Goal: Transaction & Acquisition: Purchase product/service

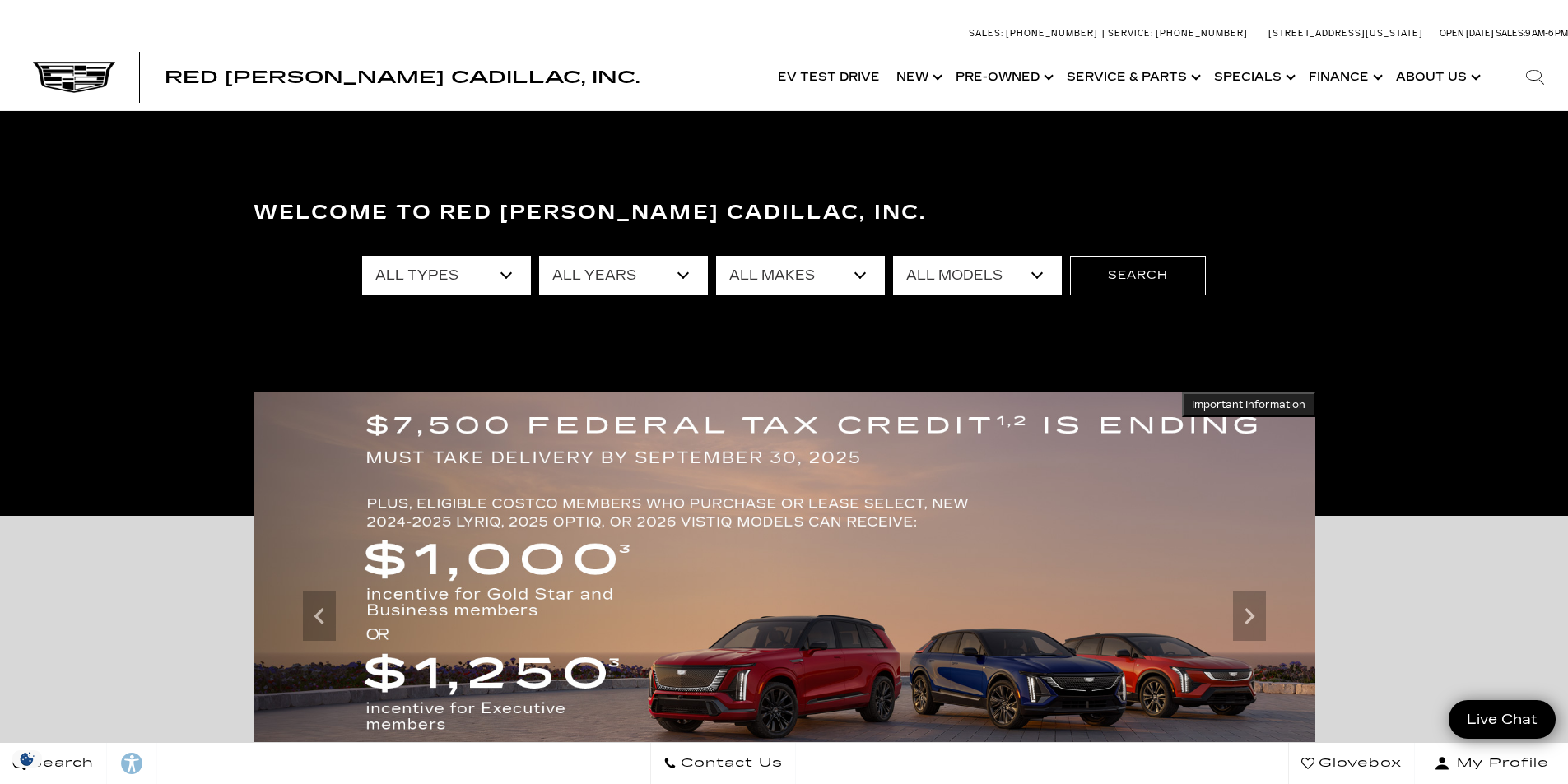
select select "New"
click at [362, 256] on select "All Types New Used Certified Used Demo" at bounding box center [446, 276] width 169 height 40
click at [603, 274] on select "All Years 2026 2025 2024" at bounding box center [624, 276] width 169 height 40
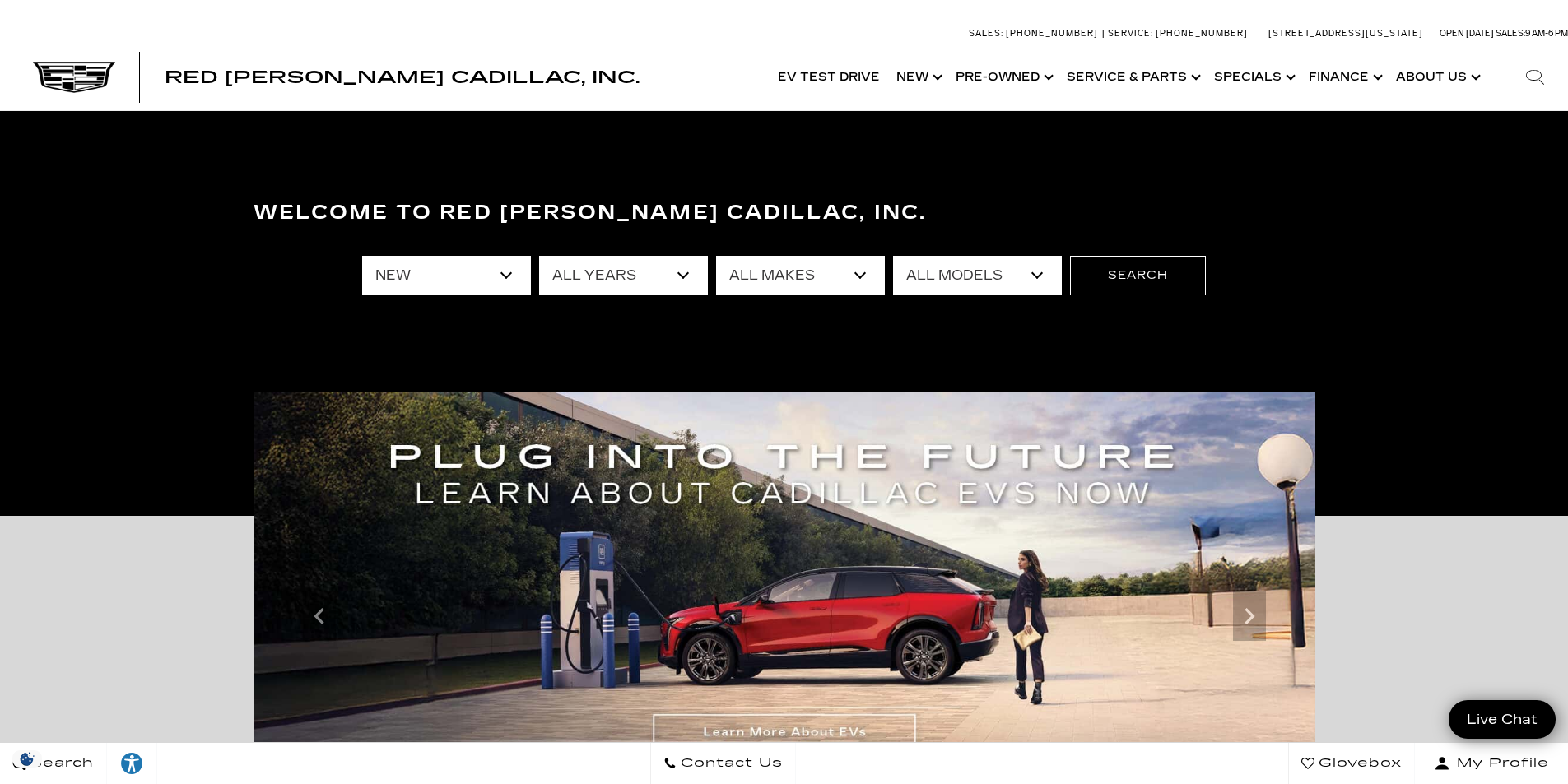
select select "2026"
click at [539, 256] on select "All Years 2026 2025 2024" at bounding box center [624, 276] width 169 height 40
click at [749, 273] on select "All Makes Cadillac" at bounding box center [801, 276] width 169 height 40
select select "Cadillac"
click at [716, 256] on select "All Makes Cadillac" at bounding box center [801, 276] width 169 height 40
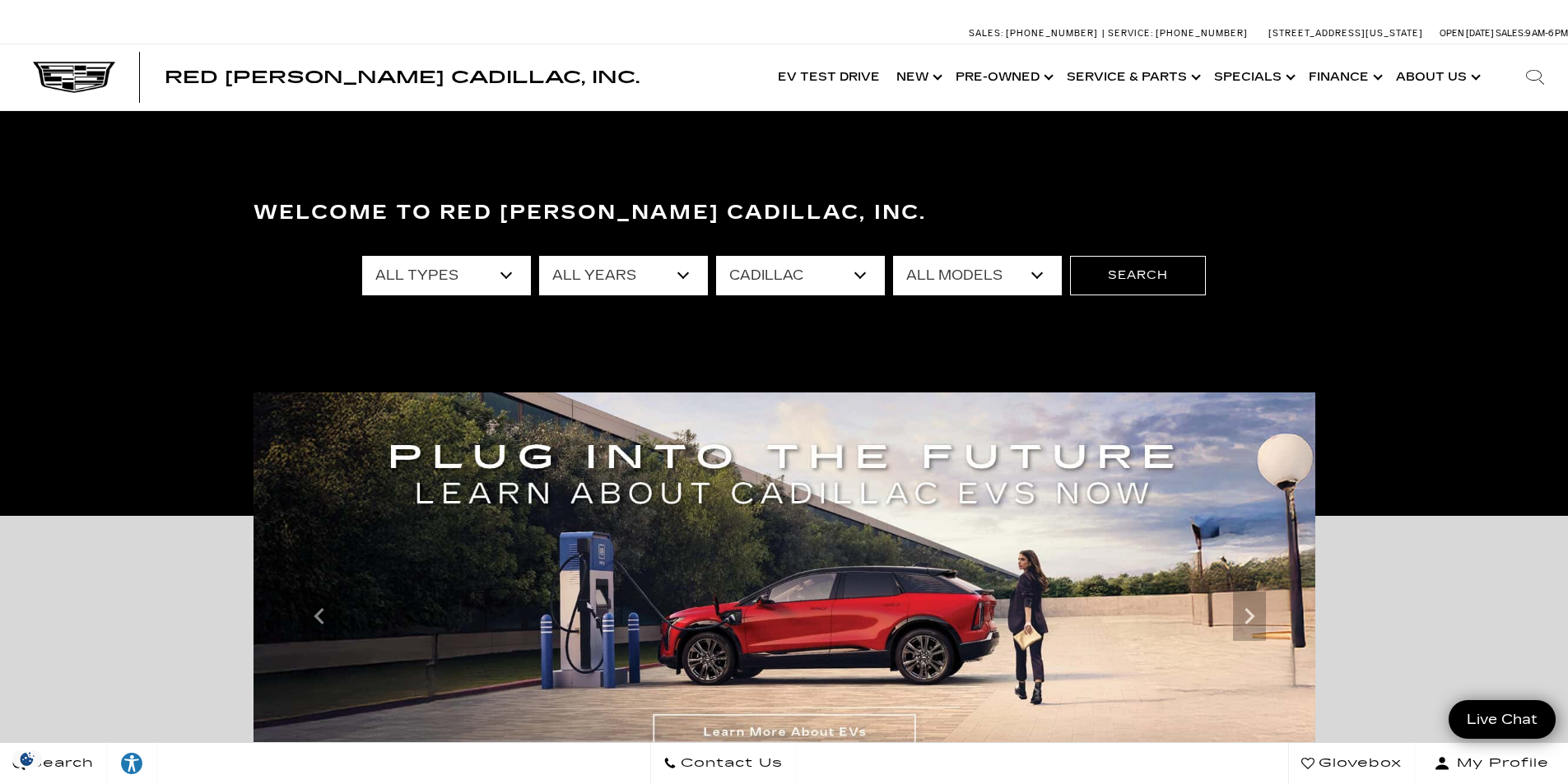
click at [958, 279] on select "All Models Escalade ESV ESCALADE IQ ESCALADE IQL LYRIQ VISTIQ" at bounding box center [977, 276] width 169 height 40
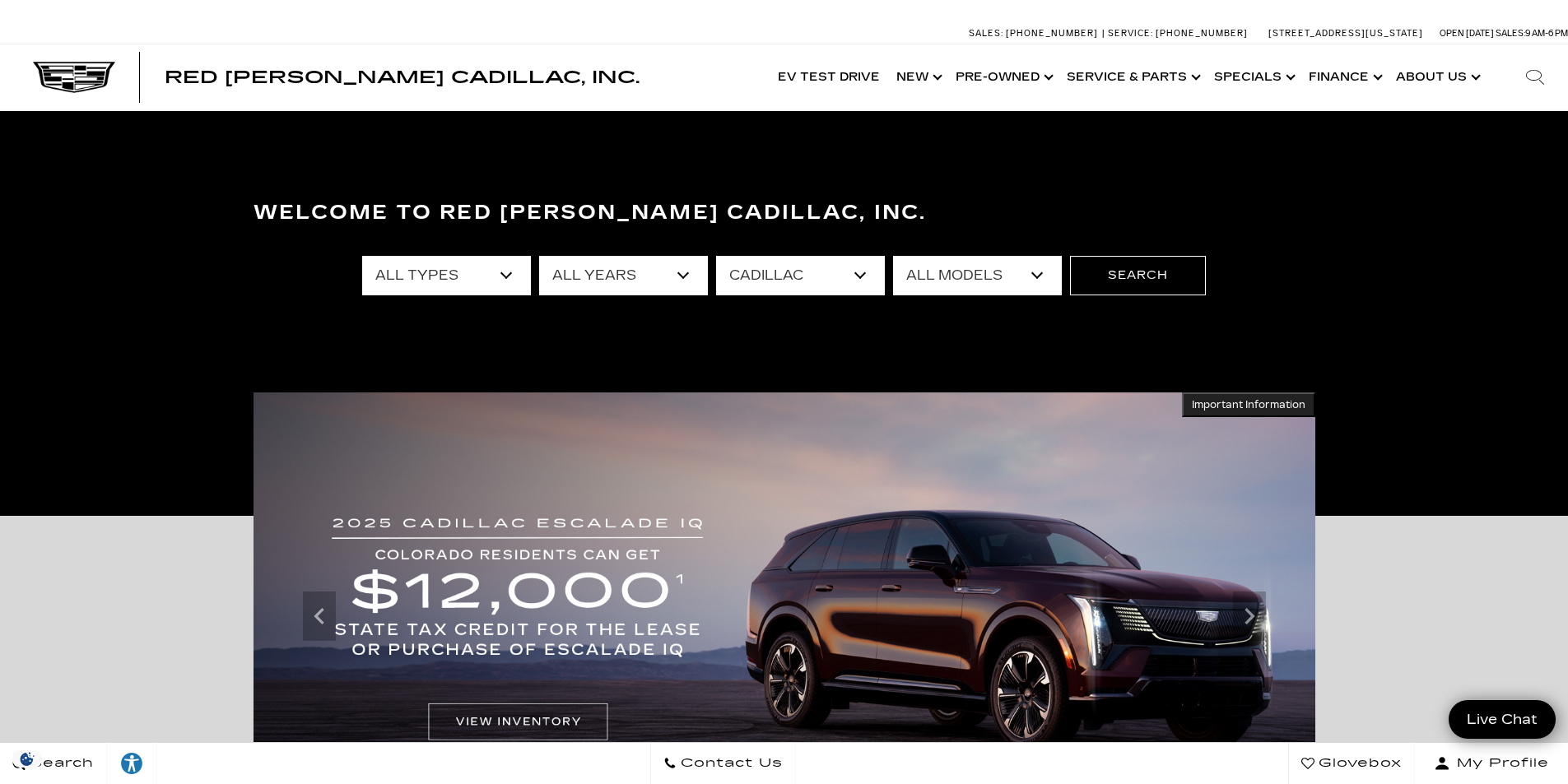
select select "LYRIQ"
click at [893, 256] on select "All Models Escalade ESV ESCALADE IQ ESCALADE IQL LYRIQ VISTIQ" at bounding box center [977, 276] width 169 height 40
click at [1091, 284] on button "Search" at bounding box center [1138, 276] width 136 height 40
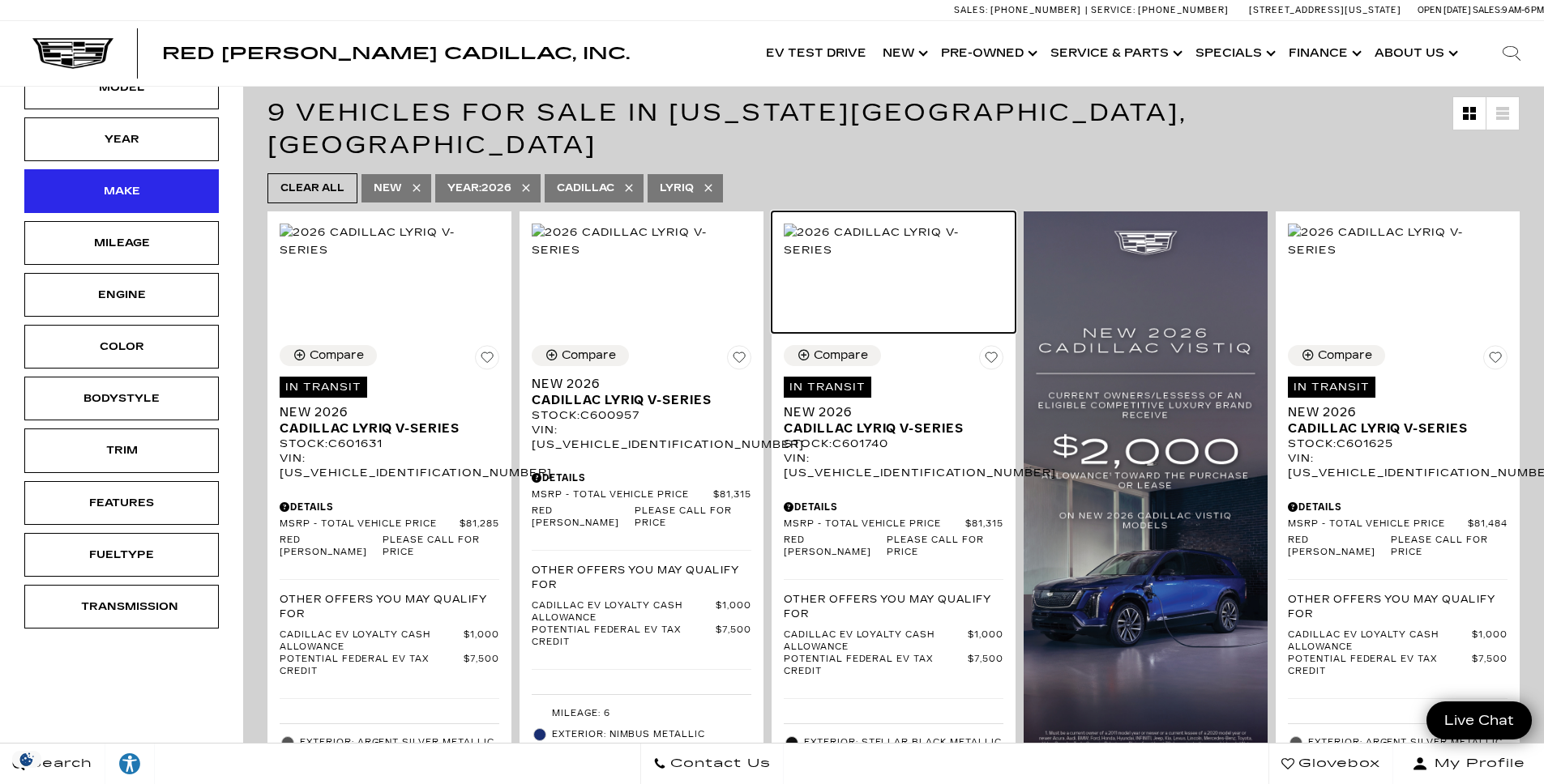
scroll to position [292, 0]
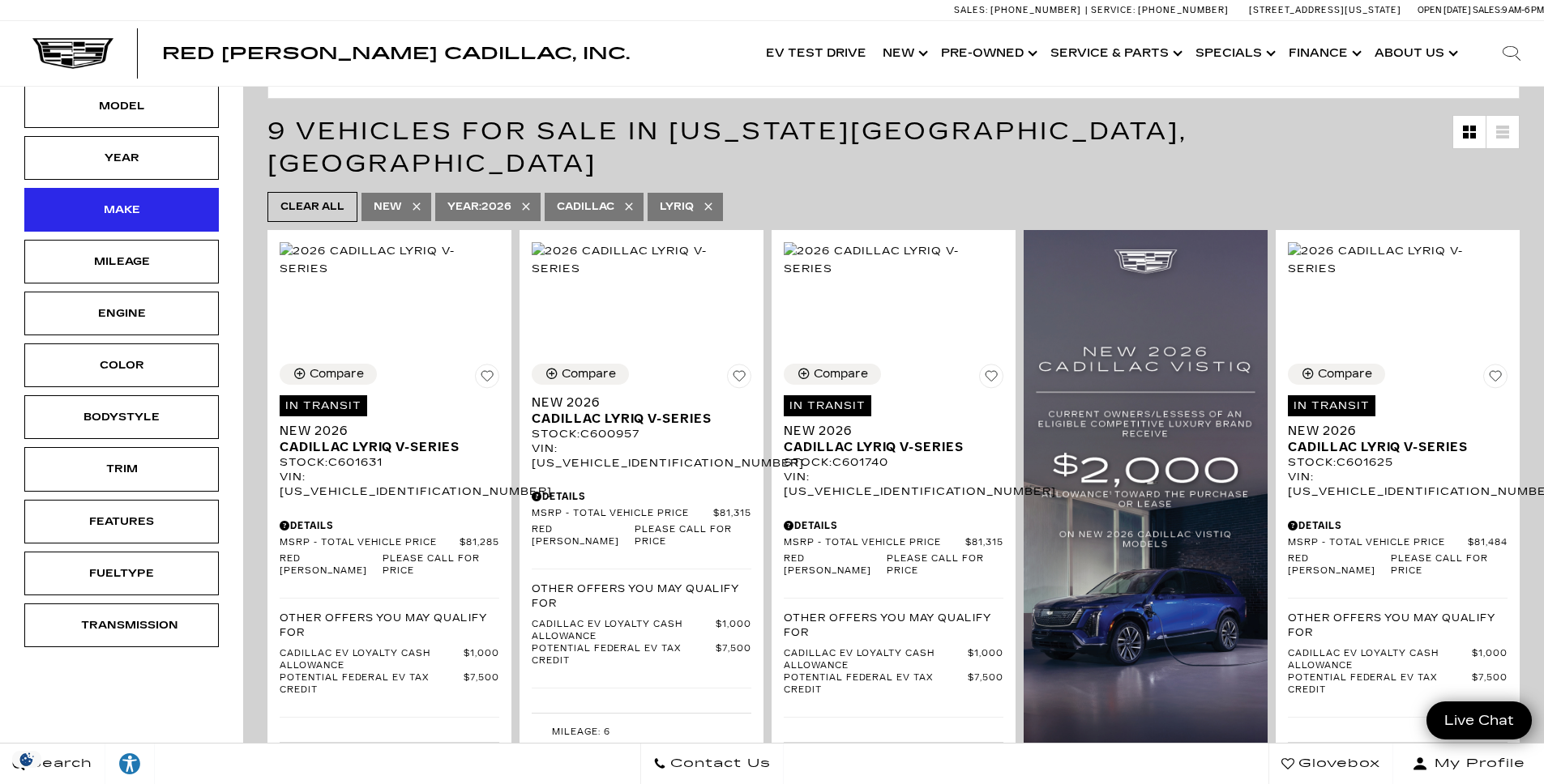
click at [150, 205] on div "Make" at bounding box center [122, 209] width 81 height 18
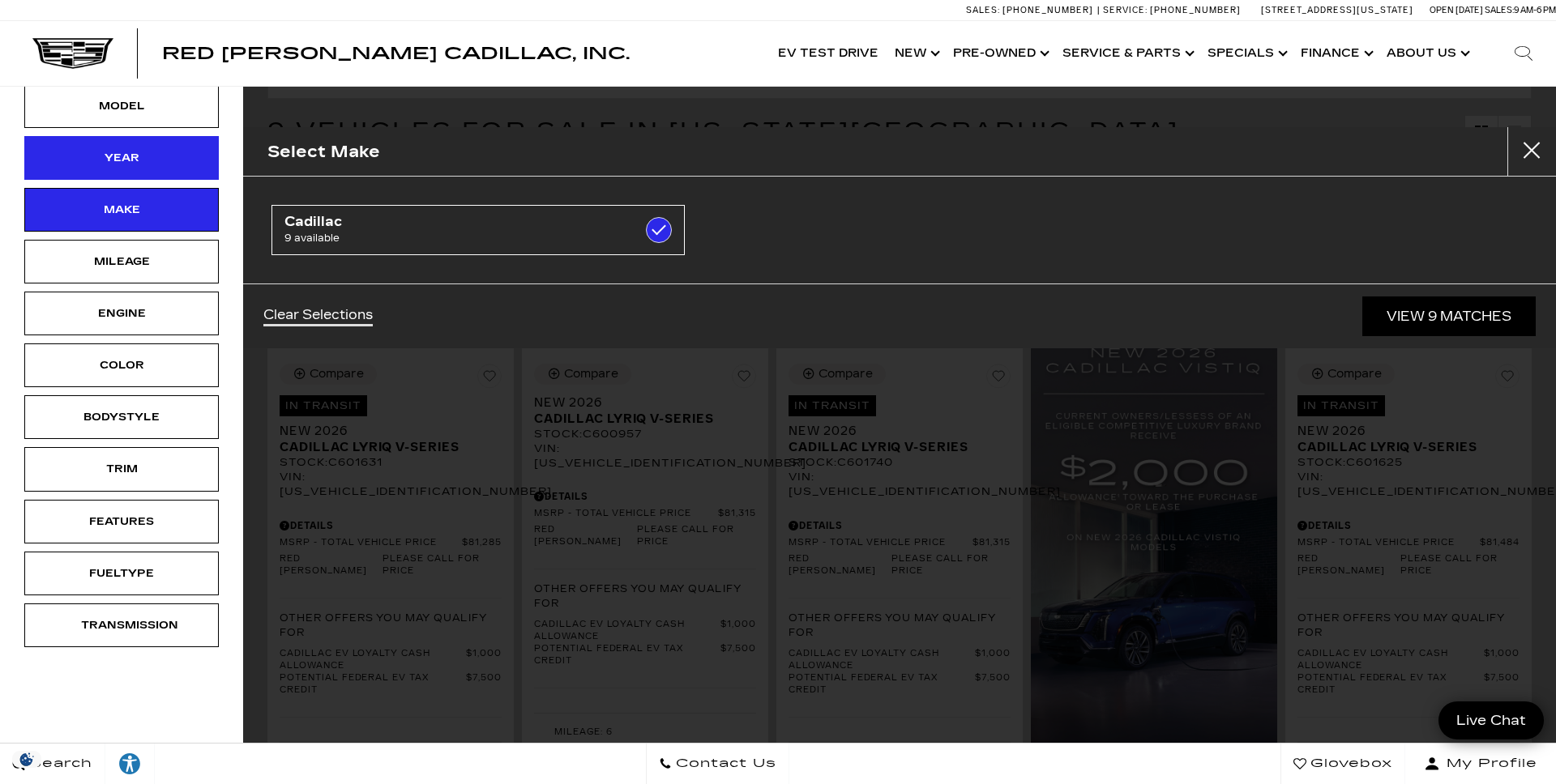
drag, startPoint x: 148, startPoint y: 199, endPoint x: 144, endPoint y: 179, distance: 20.4
click at [148, 198] on div "Make" at bounding box center [122, 210] width 195 height 44
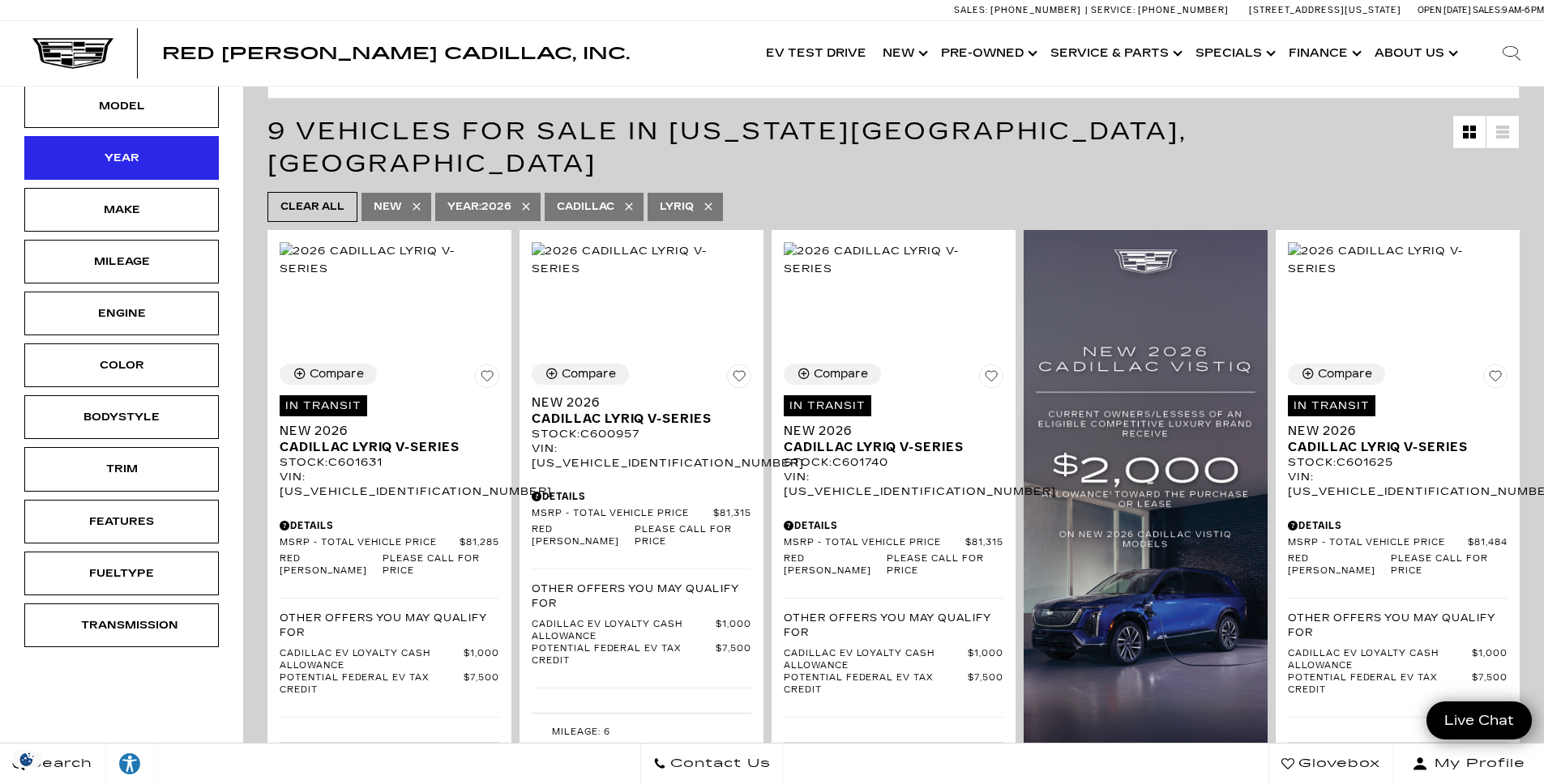
click at [143, 159] on div "Year" at bounding box center [122, 157] width 81 height 18
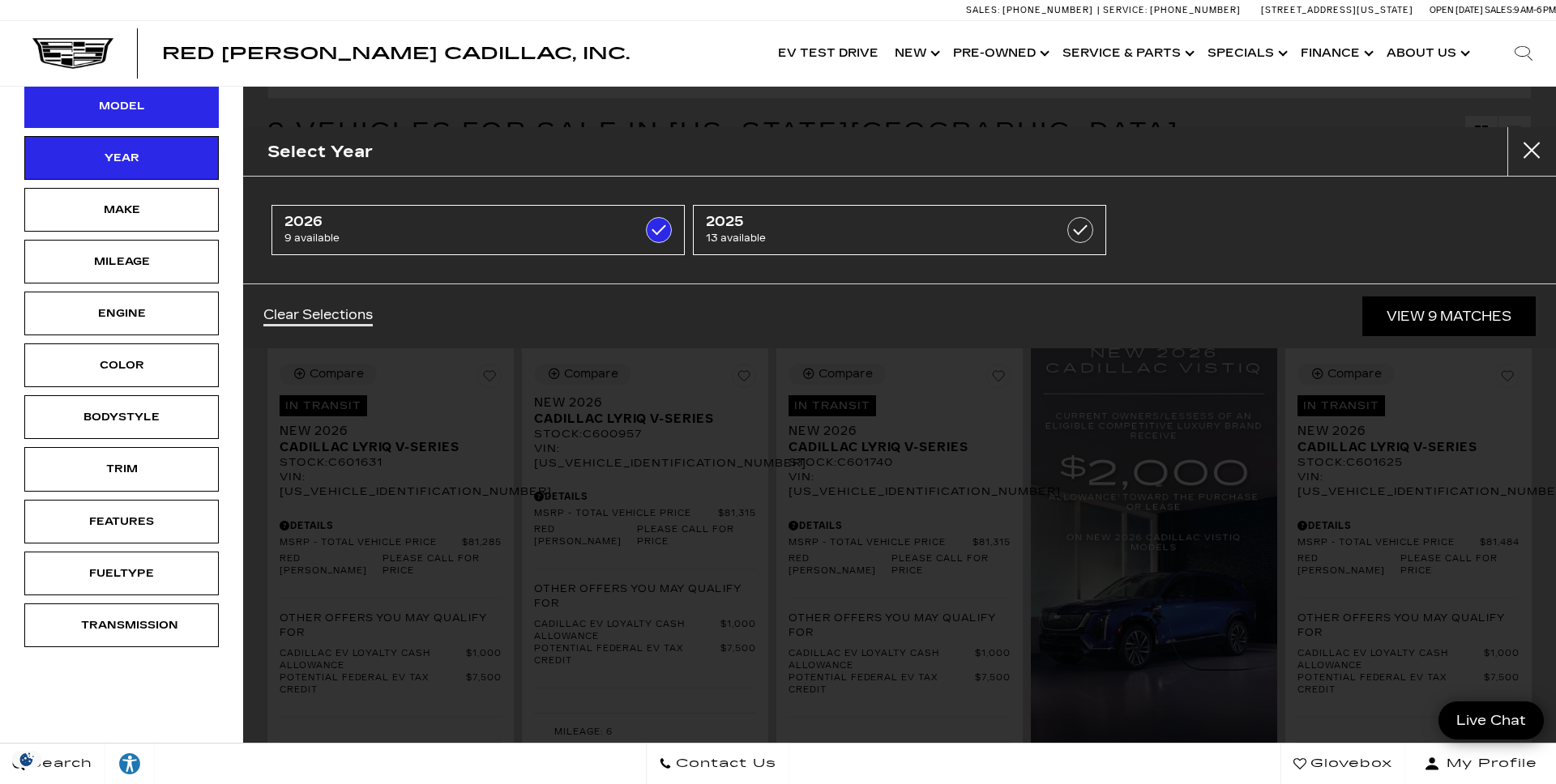
click at [142, 121] on div "Model" at bounding box center [122, 107] width 195 height 44
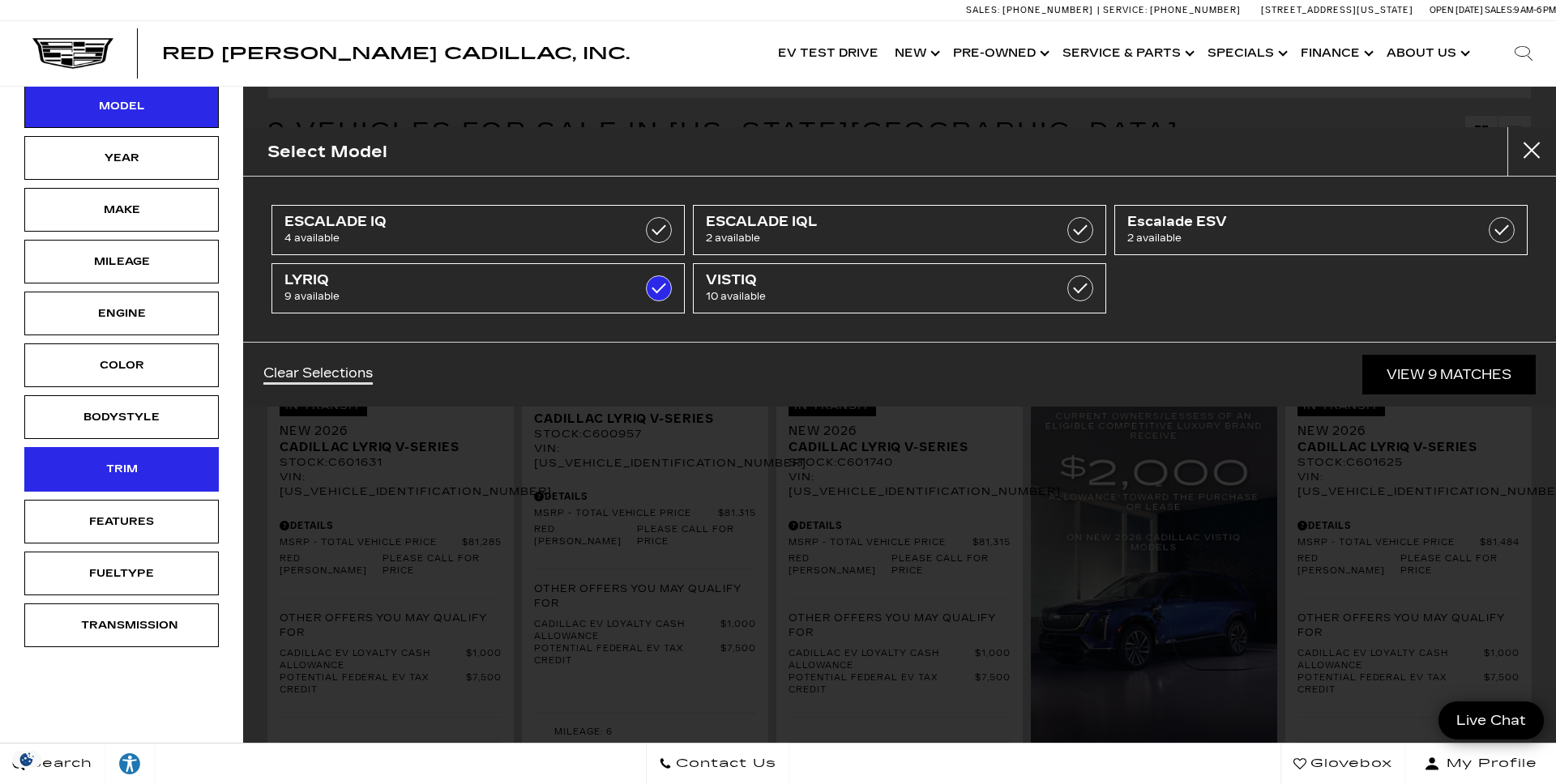
click at [136, 477] on div "Trim" at bounding box center [122, 469] width 81 height 18
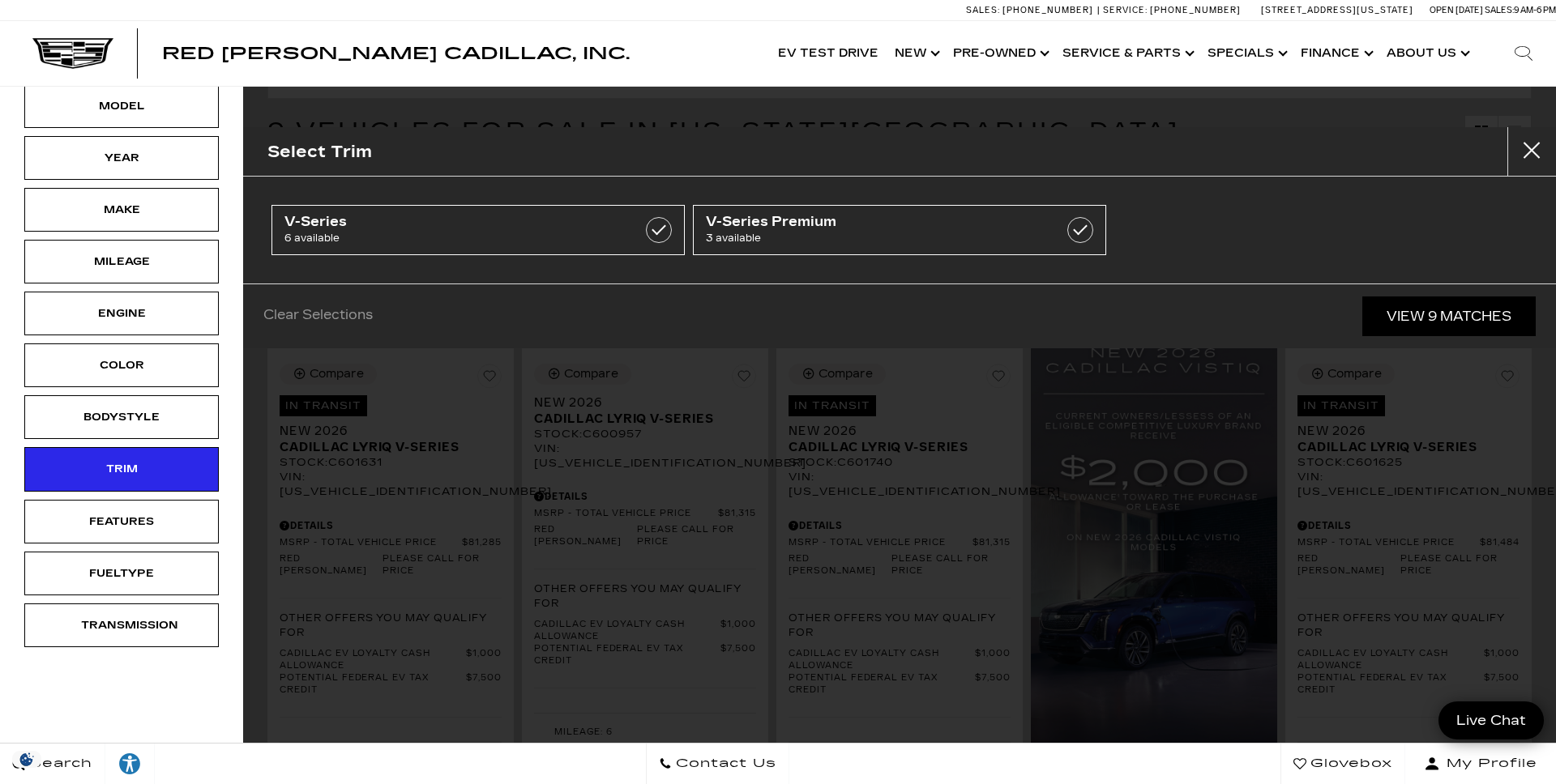
click at [1520, 177] on div "V-Series 6 available V-Series Premium 3 available" at bounding box center [900, 230] width 1313 height 107
click at [1519, 147] on button "Close" at bounding box center [1531, 151] width 48 height 48
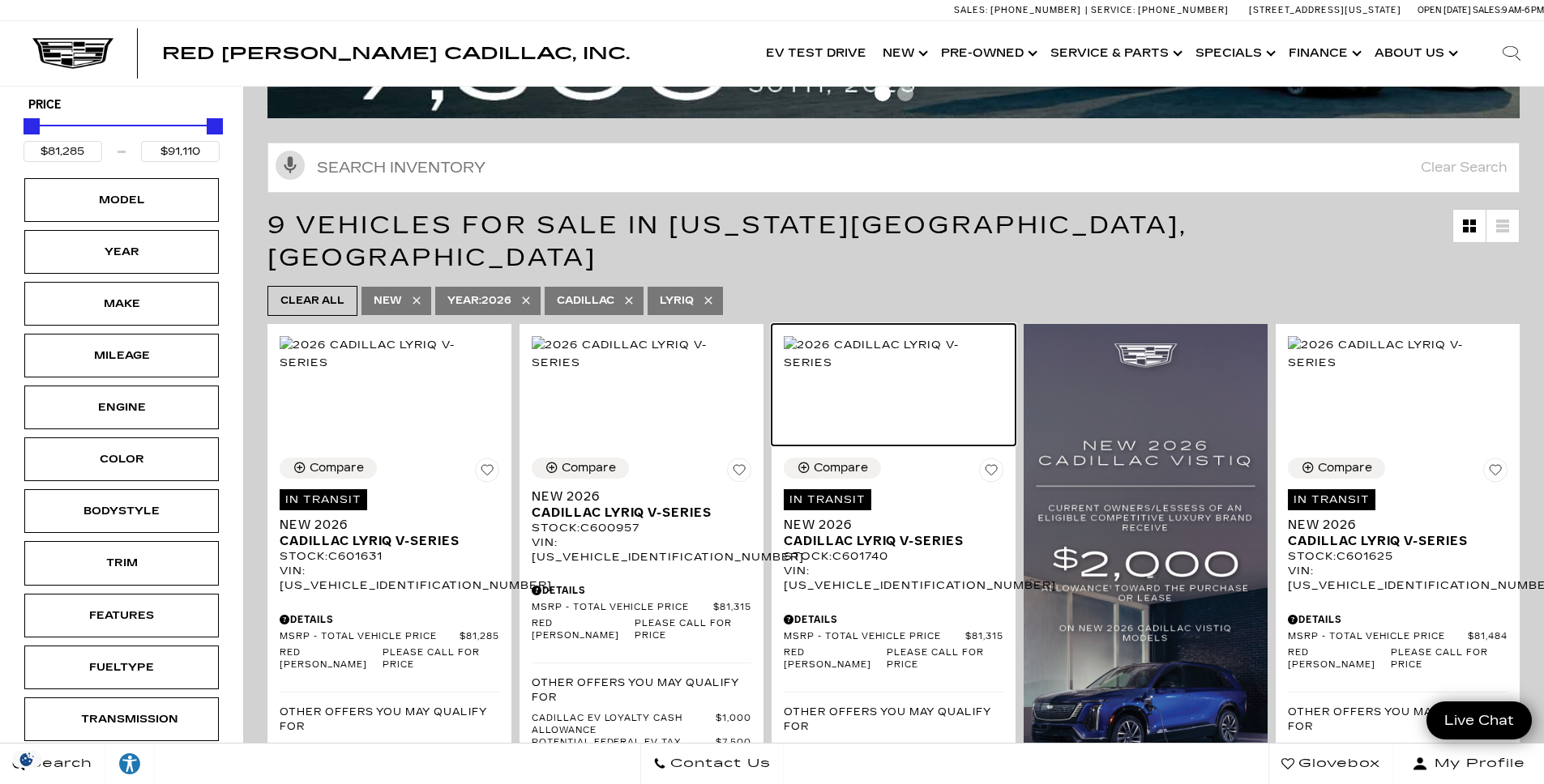
scroll to position [221, 0]
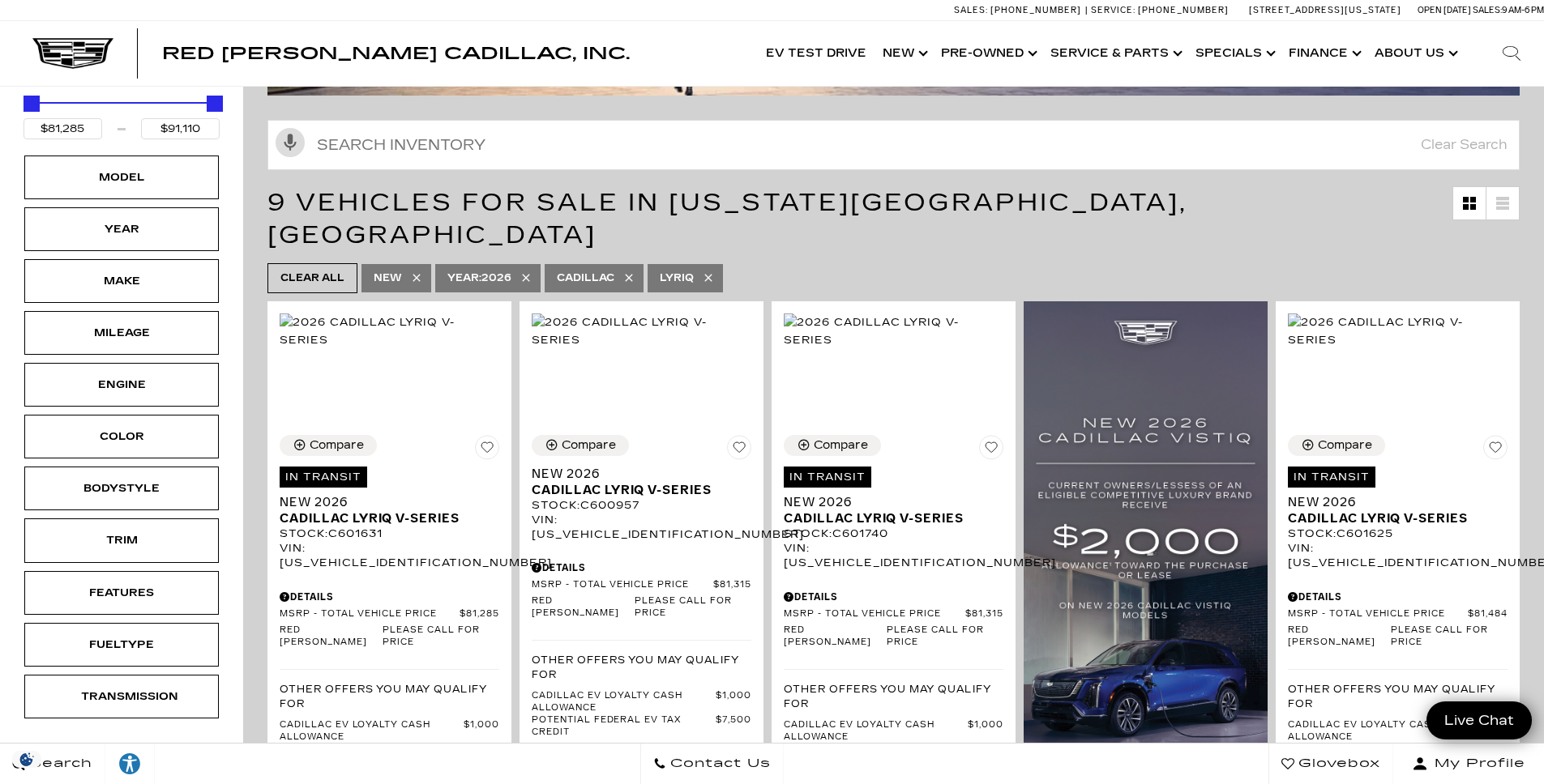
click at [525, 272] on icon at bounding box center [525, 278] width 13 height 13
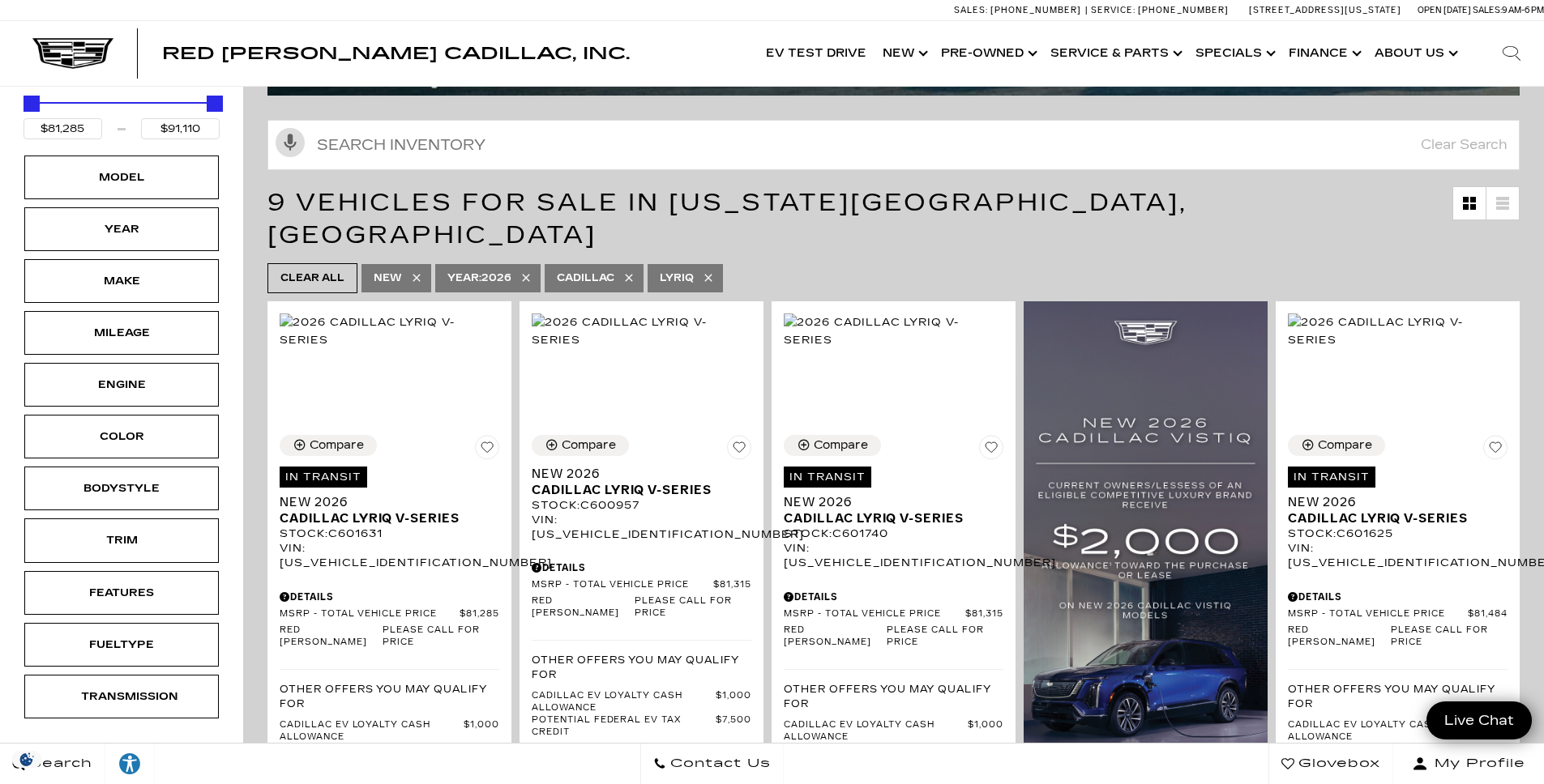
type input "$71,904"
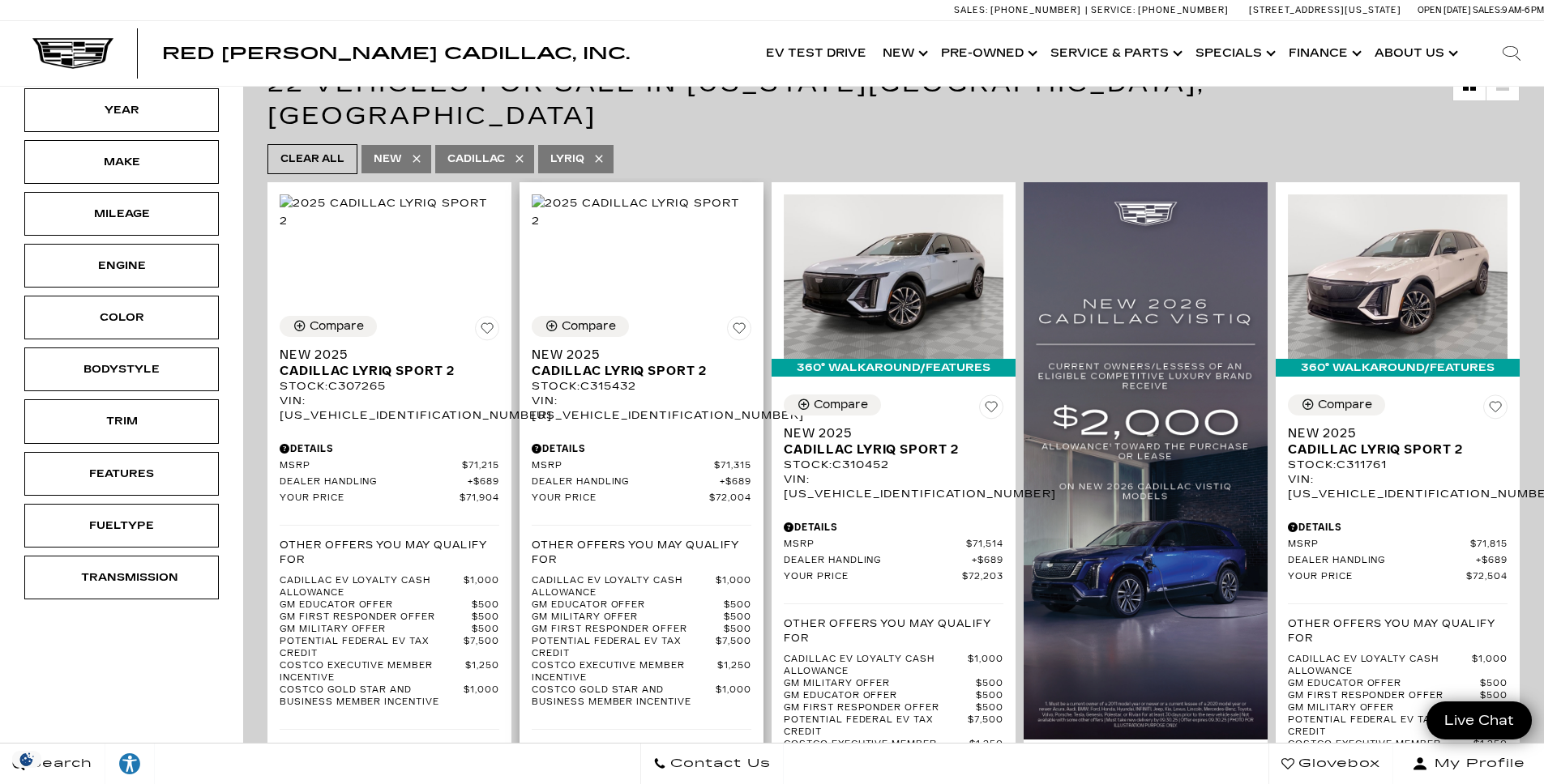
scroll to position [343, 0]
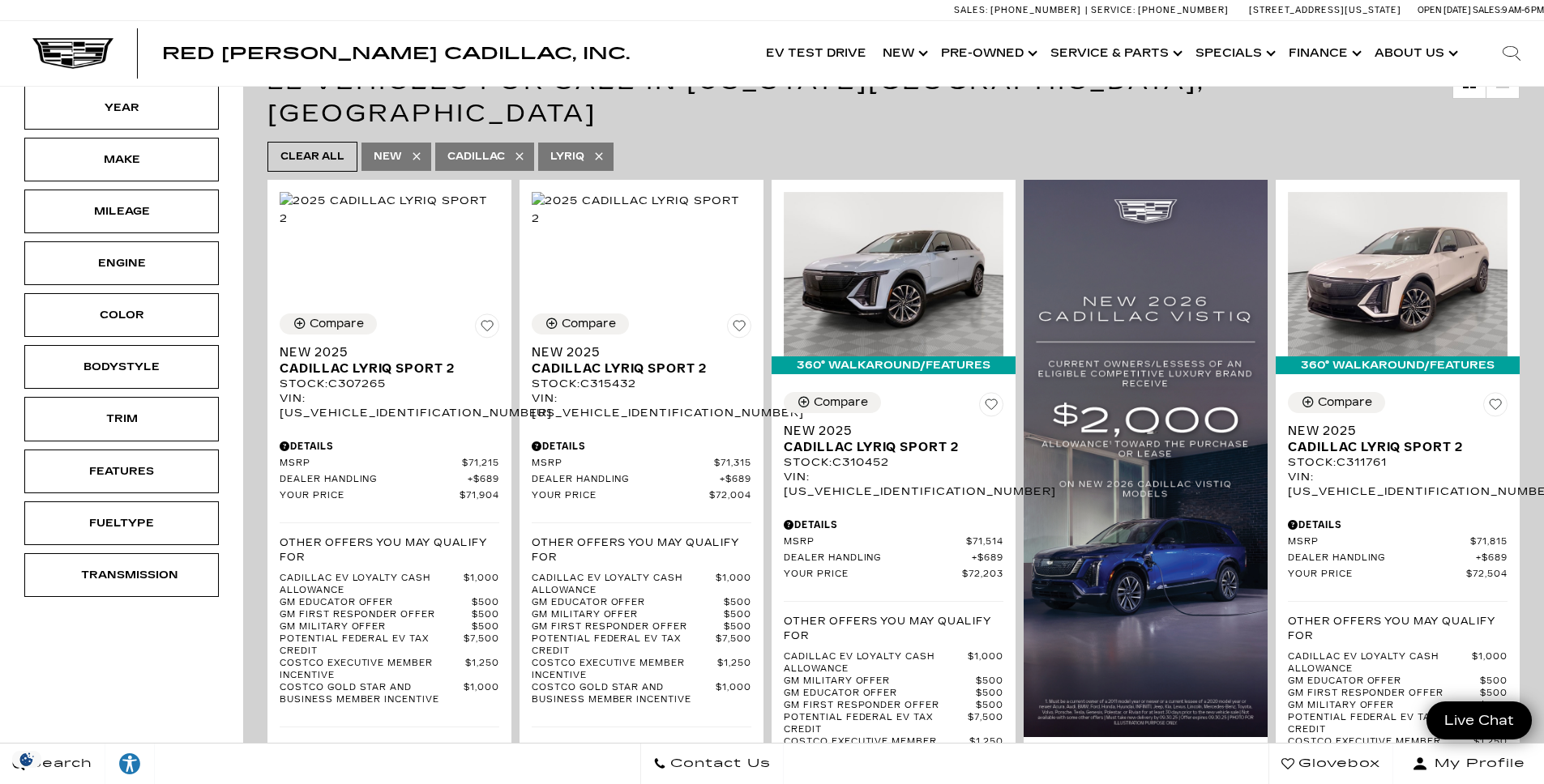
click at [810, 138] on ul "Clear All New Cadillac LYRIQ" at bounding box center [894, 157] width 1253 height 38
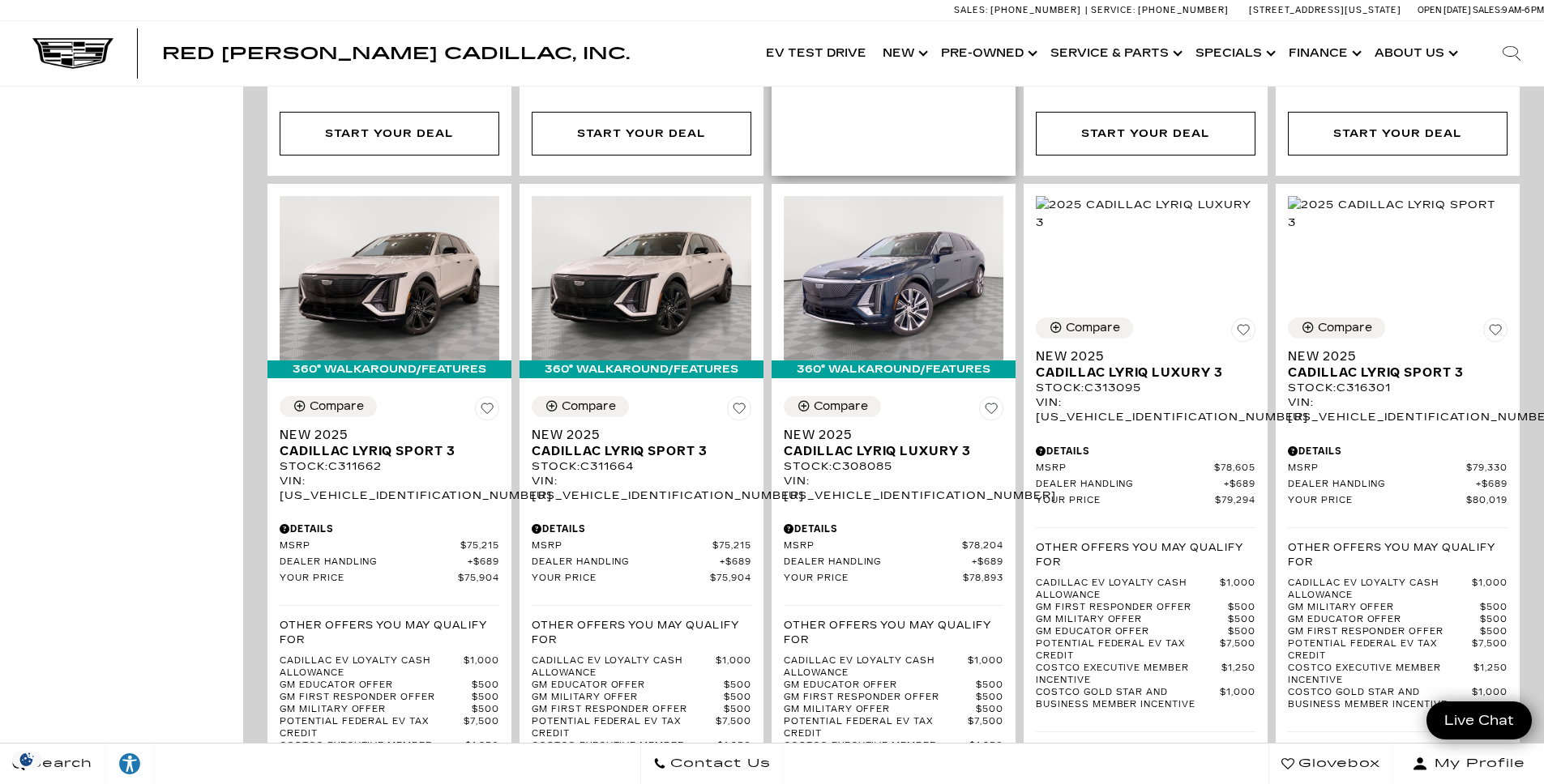
scroll to position [2095, 0]
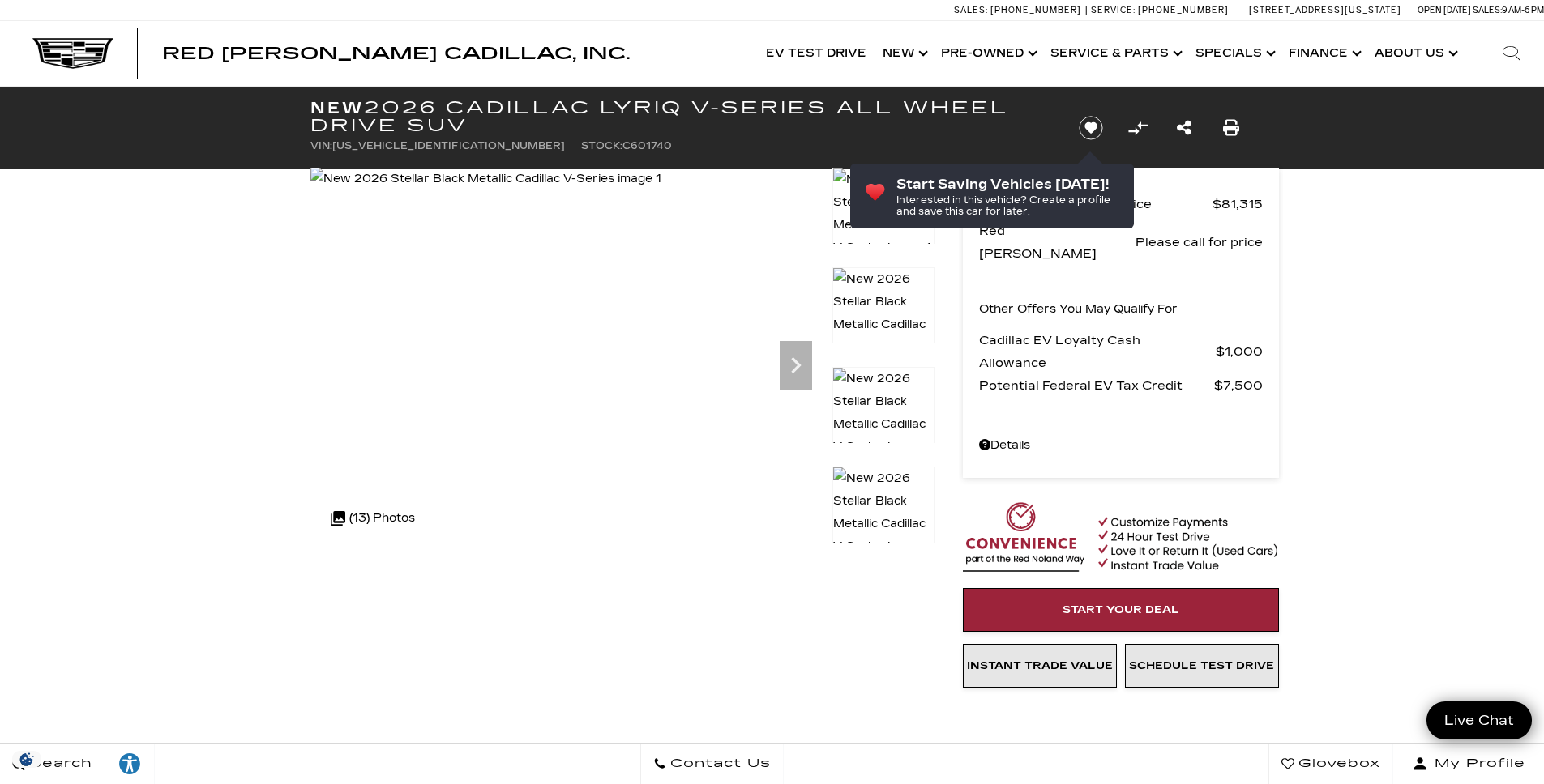
click at [1052, 135] on div "New 2026 Cadillac LYRIQ V-Series All Wheel Drive SUV VIN: 1GYXPZRL0TZ601740 Sto…" at bounding box center [675, 128] width 778 height 83
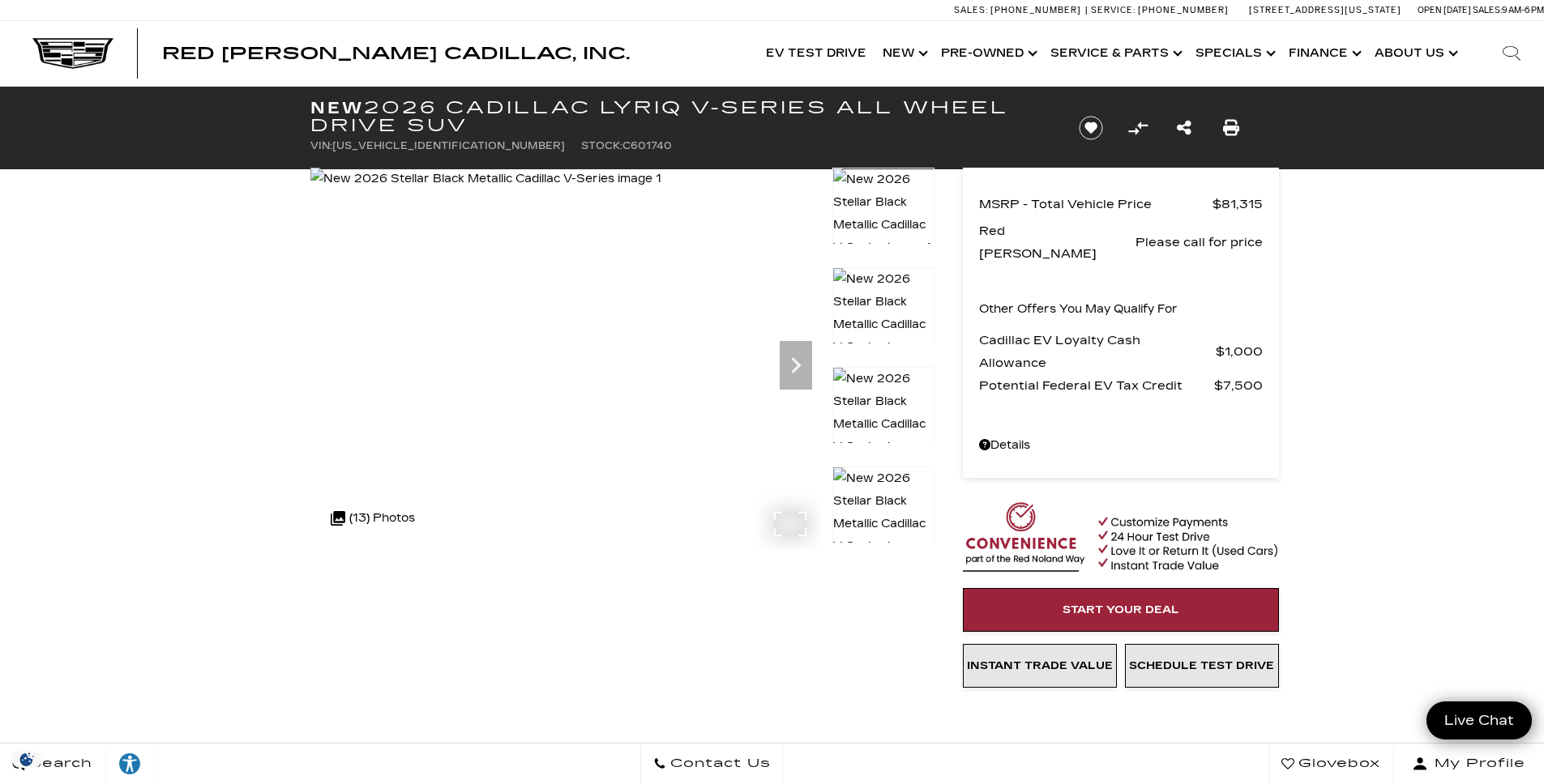
scroll to position [362, 0]
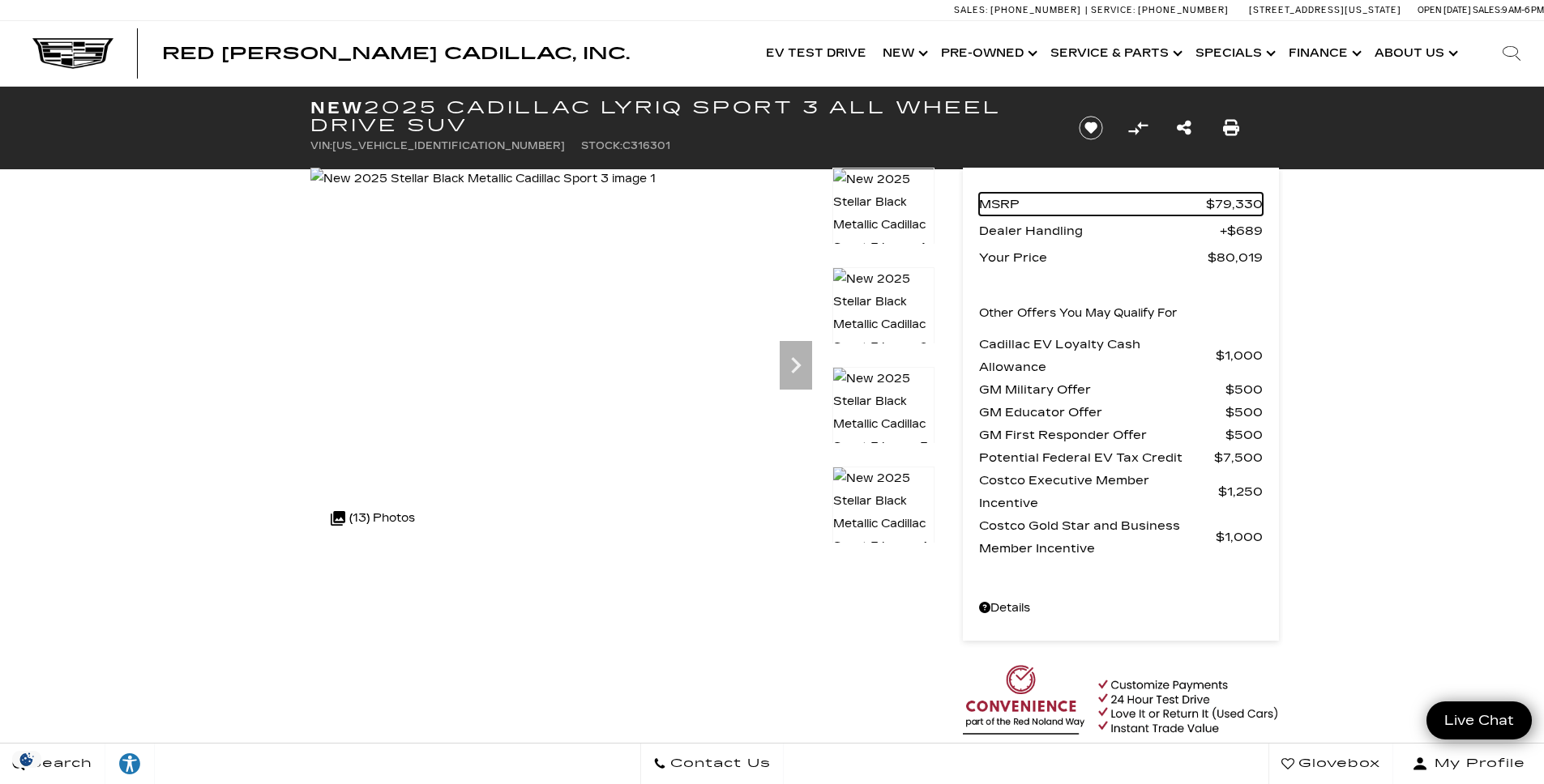
drag, startPoint x: 1149, startPoint y: 212, endPoint x: 1143, endPoint y: 205, distance: 9.2
click at [1148, 211] on span "MSRP" at bounding box center [1093, 204] width 227 height 23
